Goal: Transaction & Acquisition: Subscribe to service/newsletter

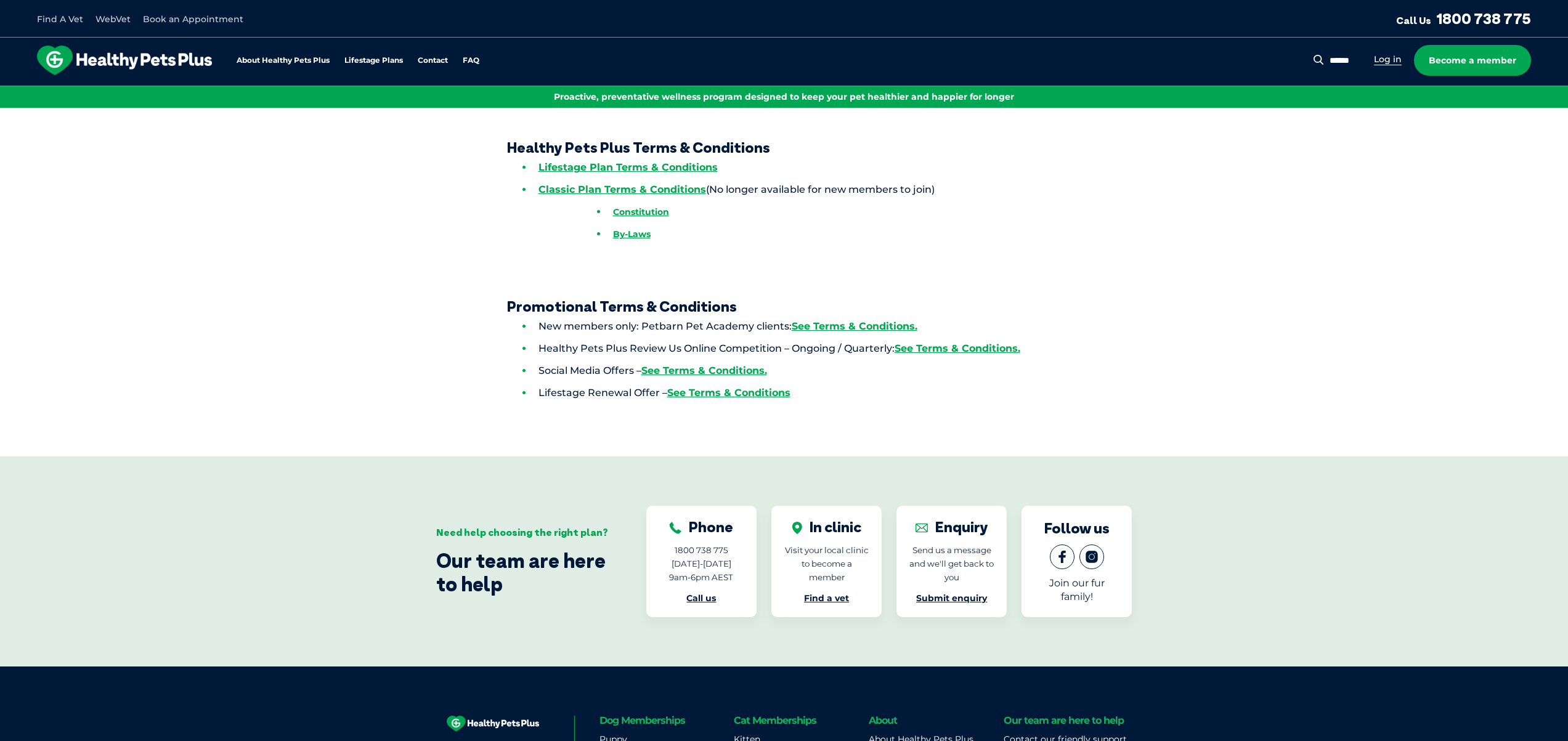
click at [1391, 60] on link "Log in" at bounding box center [1388, 59] width 27 height 12
click at [1476, 61] on link "Become a member" at bounding box center [1472, 60] width 117 height 31
